Goal: Task Accomplishment & Management: Manage account settings

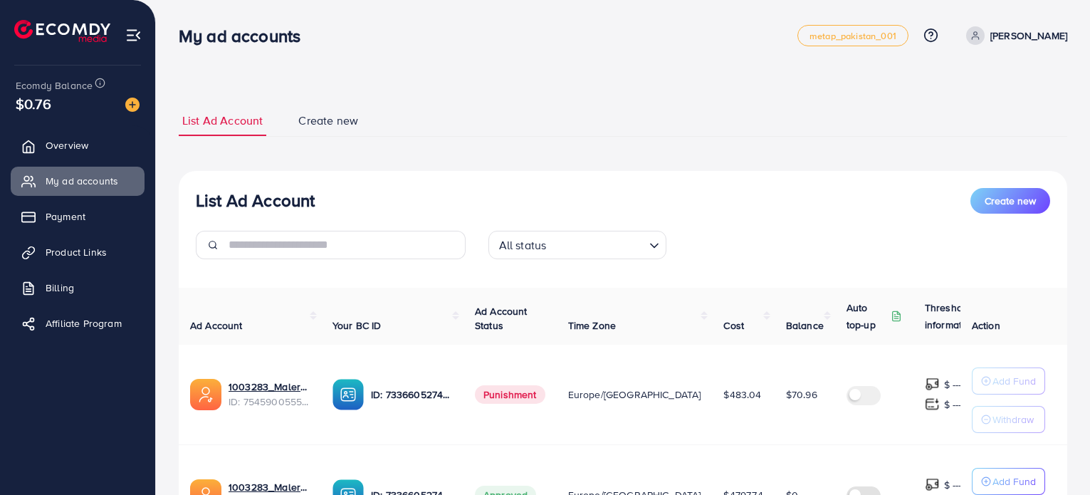
scroll to position [147, 0]
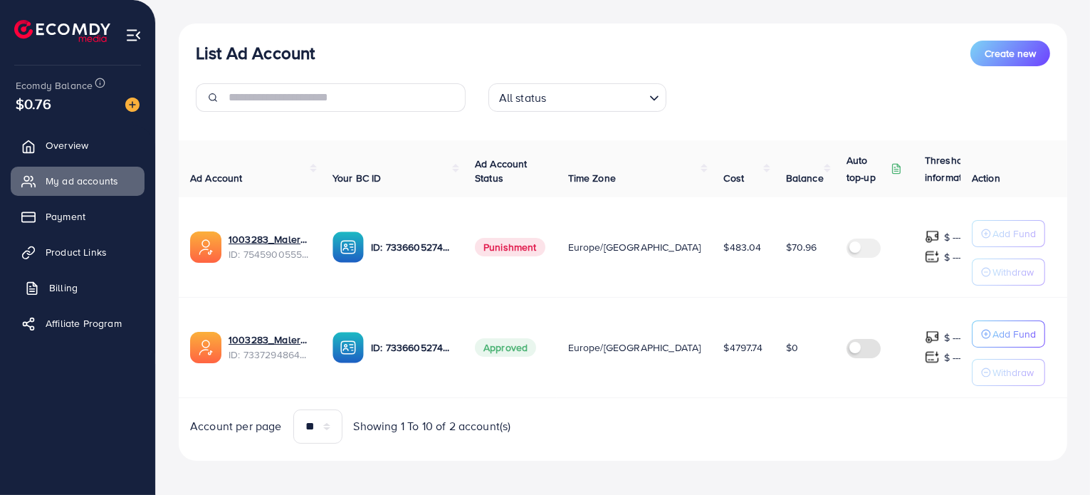
click at [84, 288] on link "Billing" at bounding box center [78, 287] width 134 height 28
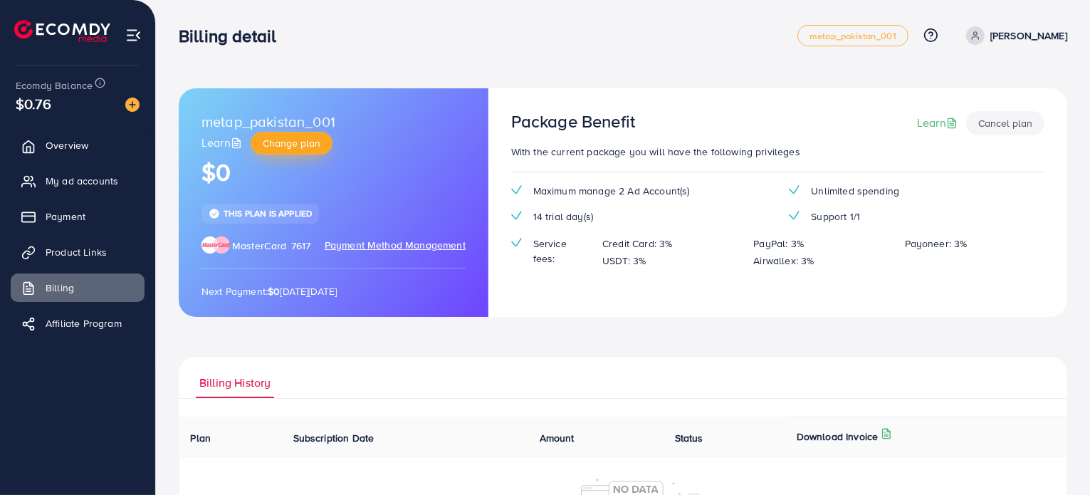
click at [291, 142] on span "Change plan" at bounding box center [292, 143] width 58 height 14
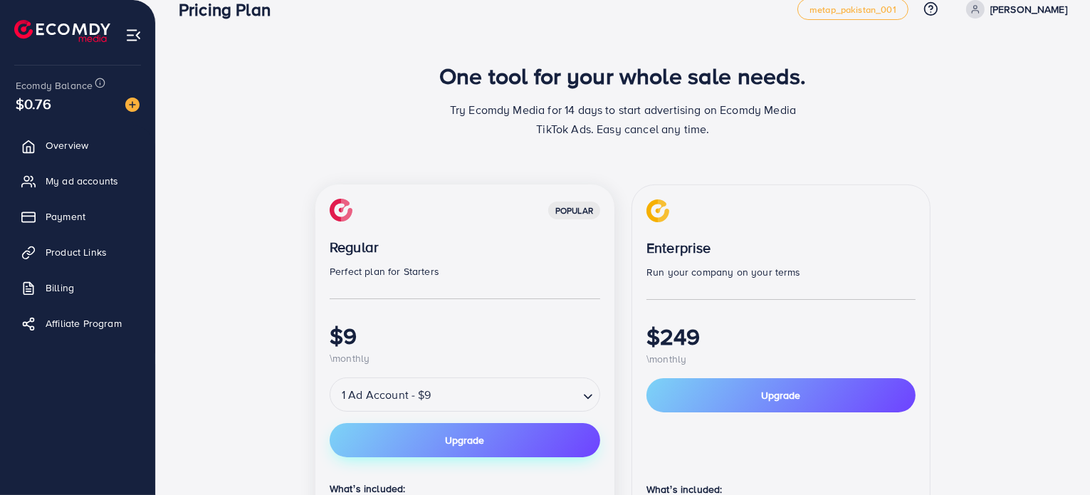
scroll to position [17, 0]
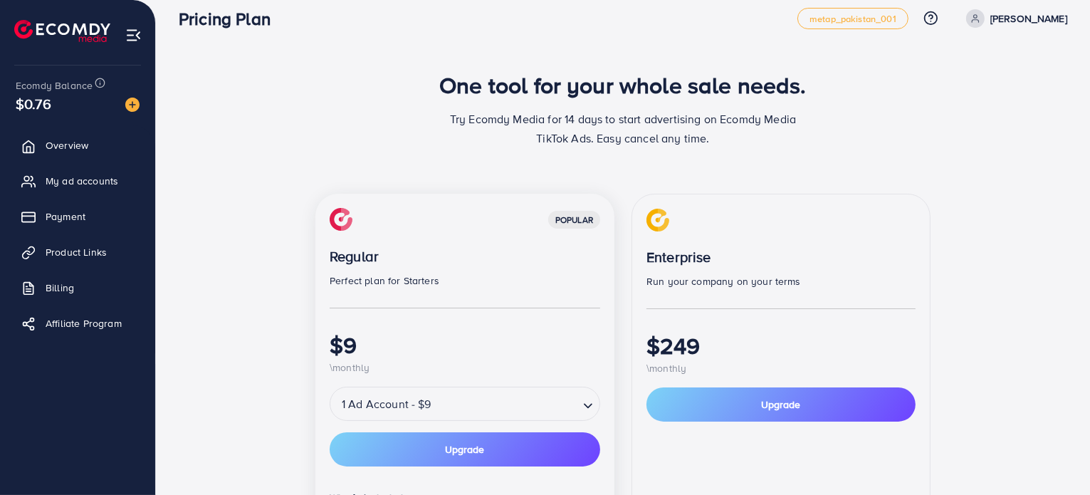
click at [533, 392] on input "Search for option" at bounding box center [507, 404] width 142 height 25
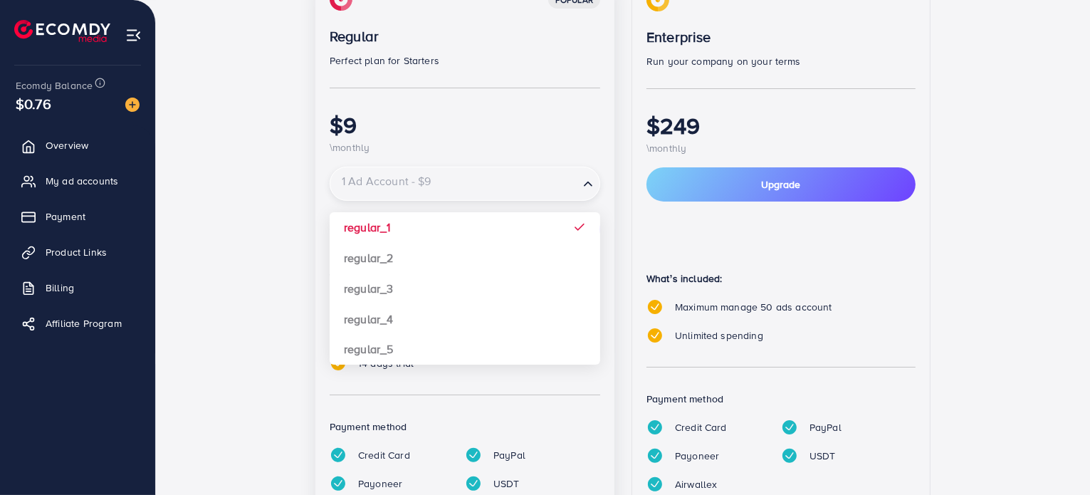
scroll to position [245, 0]
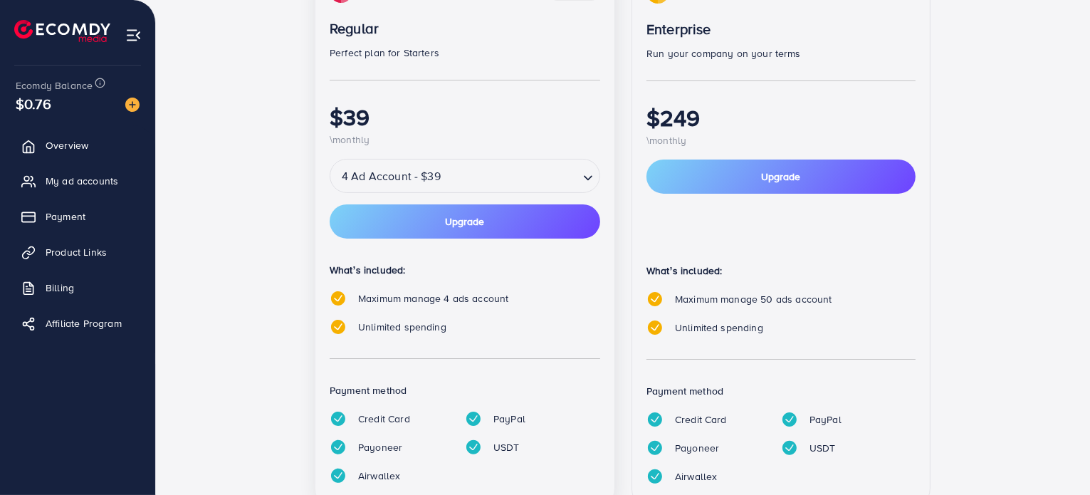
click at [483, 306] on div "popular Regular Perfect plan for Starters $39 \monthly 4 Ad Account - $39 Loadi…" at bounding box center [464, 238] width 299 height 545
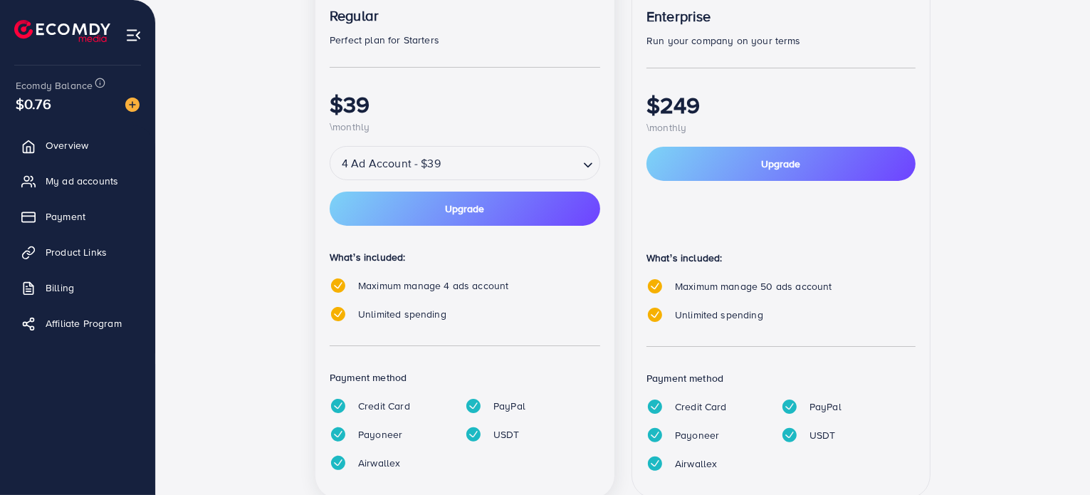
scroll to position [224, 0]
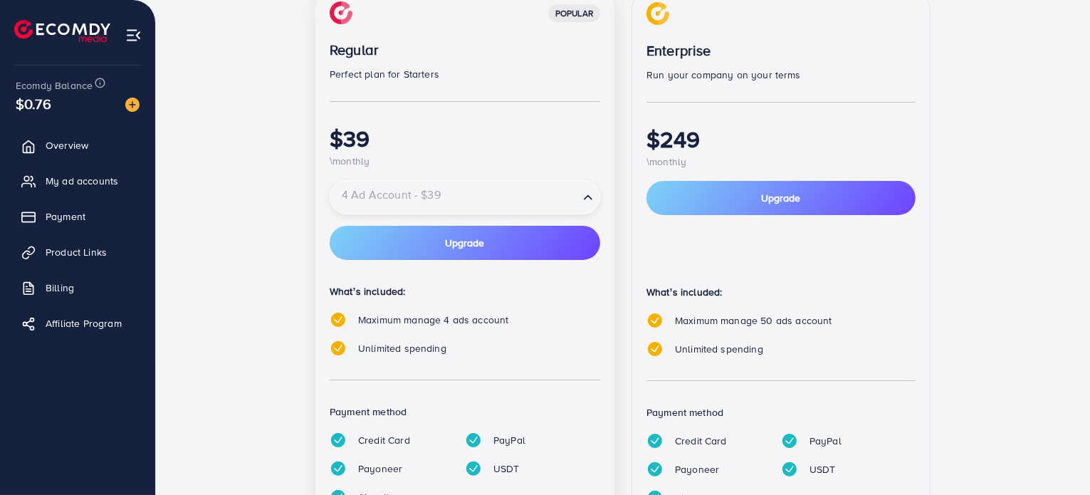
click at [428, 193] on div "4 Ad Account - $39" at bounding box center [454, 197] width 249 height 26
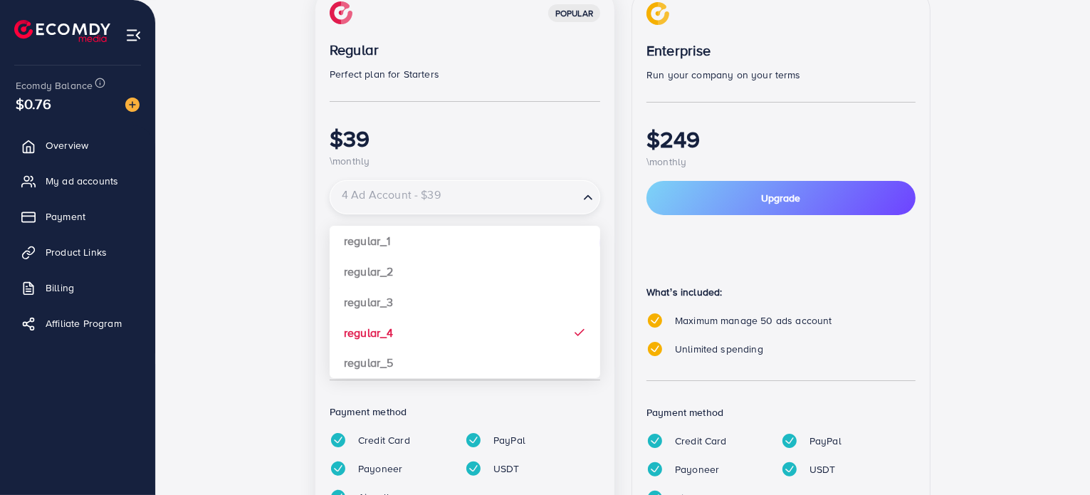
click at [428, 193] on input "Search for option" at bounding box center [455, 197] width 246 height 25
click at [295, 204] on div "popular Regular Perfect plan for Starters $39 \monthly 4 Ad Account - $39 Loadi…" at bounding box center [623, 268] width 854 height 563
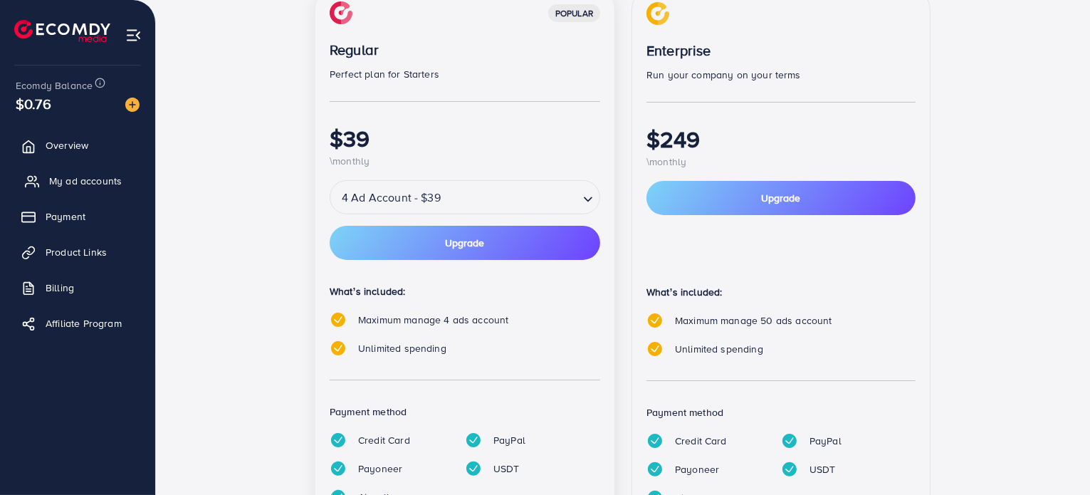
click at [83, 182] on span "My ad accounts" at bounding box center [85, 181] width 73 height 14
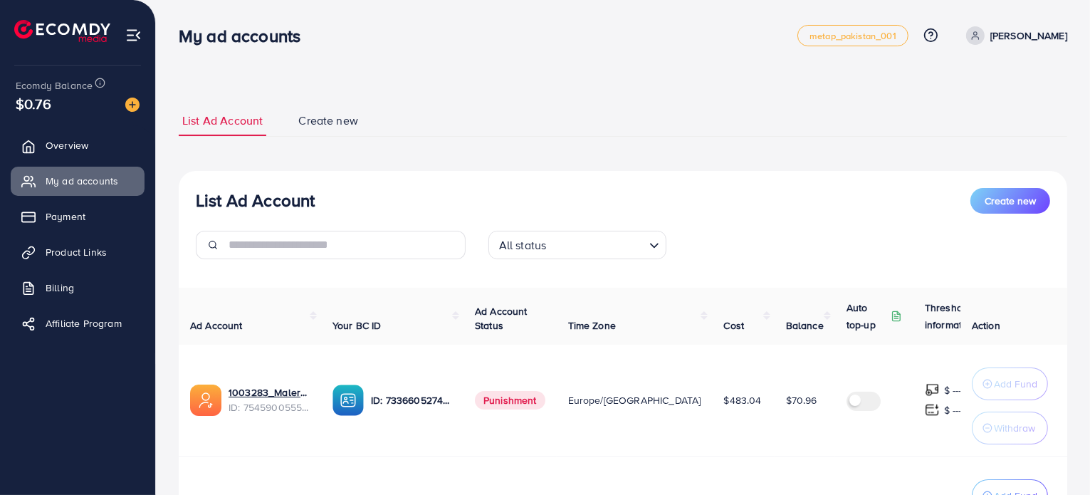
scroll to position [154, 0]
